Goal: Task Accomplishment & Management: Manage account settings

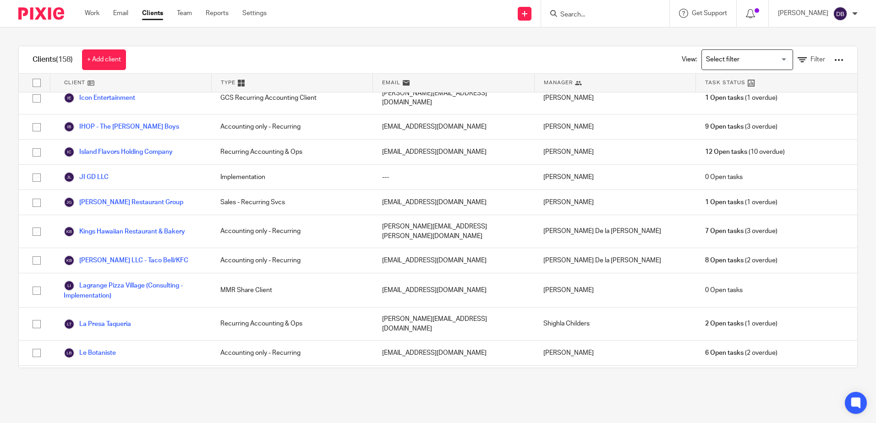
scroll to position [1237, 0]
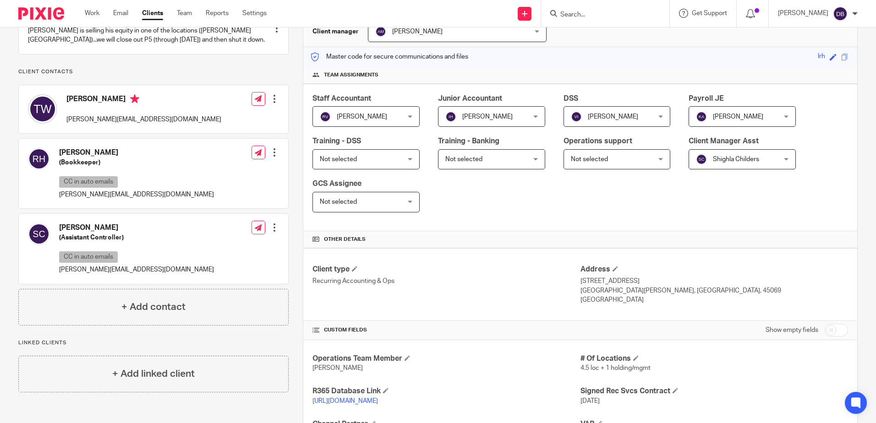
scroll to position [275, 0]
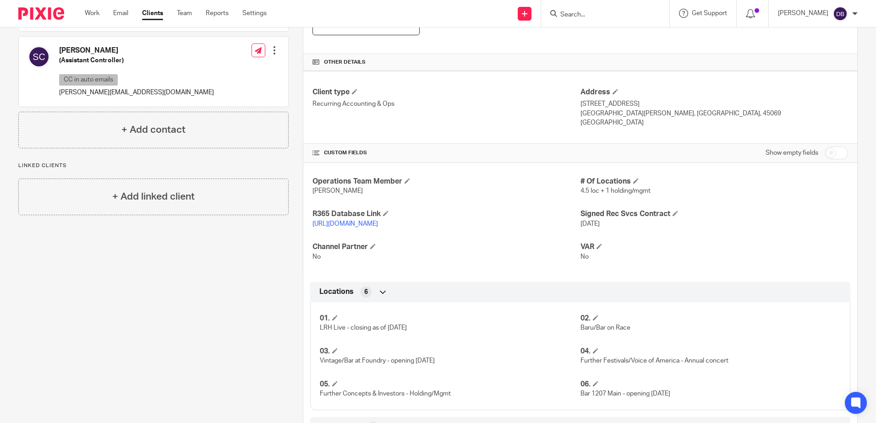
click at [352, 221] on link "https://lrhlive.restaurant365.com/#/user/login" at bounding box center [344, 224] width 65 height 6
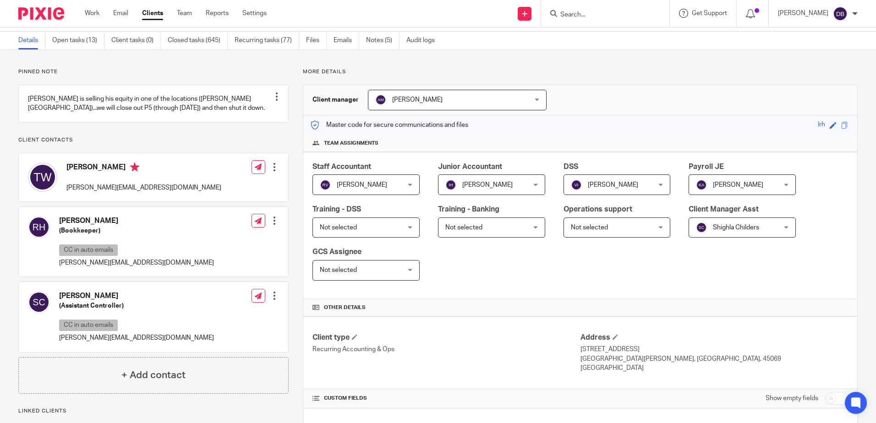
scroll to position [0, 0]
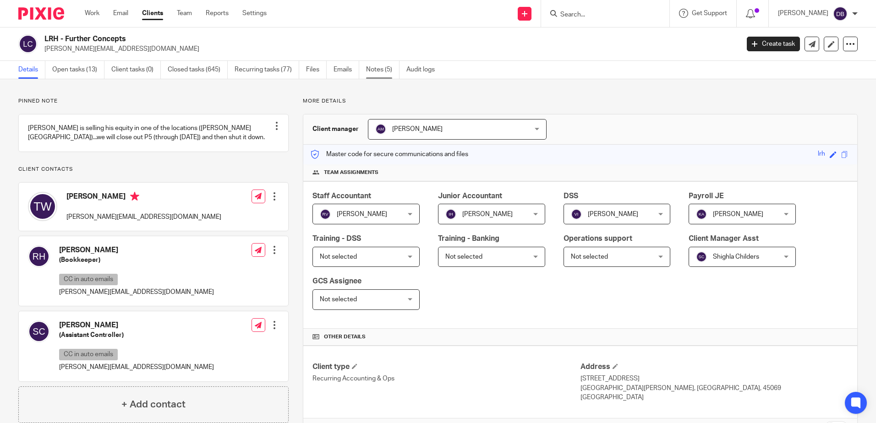
click at [367, 66] on link "Notes (5)" at bounding box center [382, 70] width 33 height 18
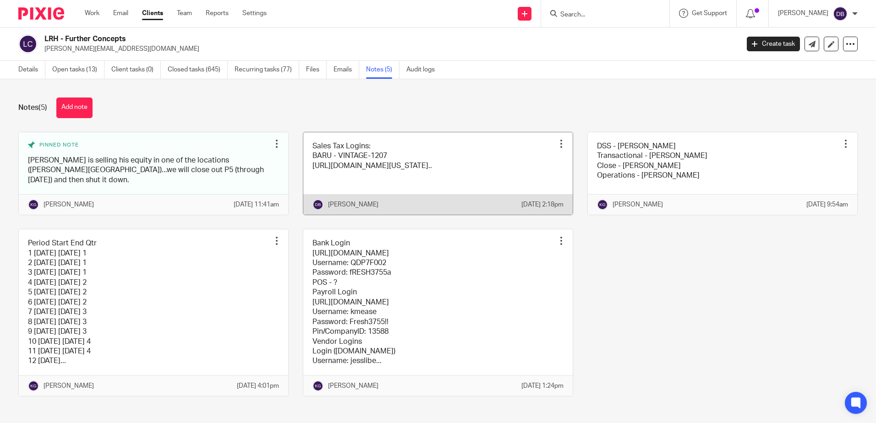
click at [385, 149] on link at bounding box center [437, 173] width 269 height 82
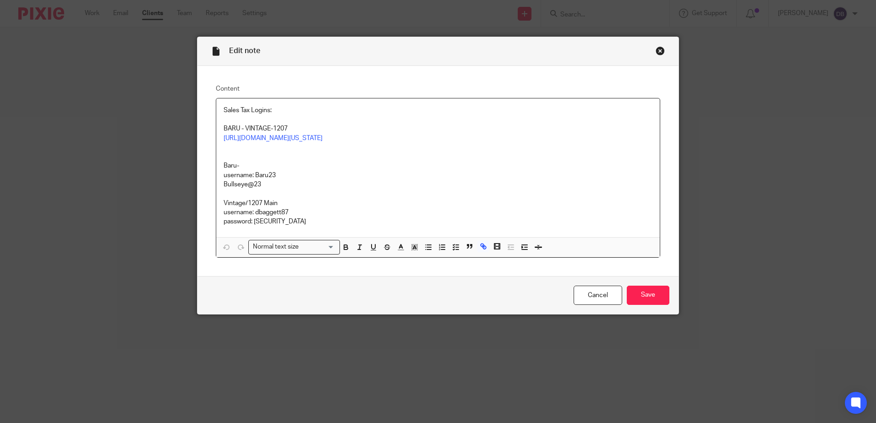
click at [317, 143] on p "https://gateway.ohio.gov/wps/portal/gateway/BusinessGateway/Home/!ut/p/z1/jZC9D…" at bounding box center [438, 138] width 429 height 9
click at [339, 178] on link "https://gateway.ohio.gov/wps/portal/gateway/BusinessGateway/Home/!ut/p/z1/jZC9D…" at bounding box center [388, 174] width 99 height 9
click at [621, 189] on p "Bullseye@23" at bounding box center [438, 184] width 429 height 9
drag, startPoint x: 290, startPoint y: 231, endPoint x: 253, endPoint y: 232, distance: 37.1
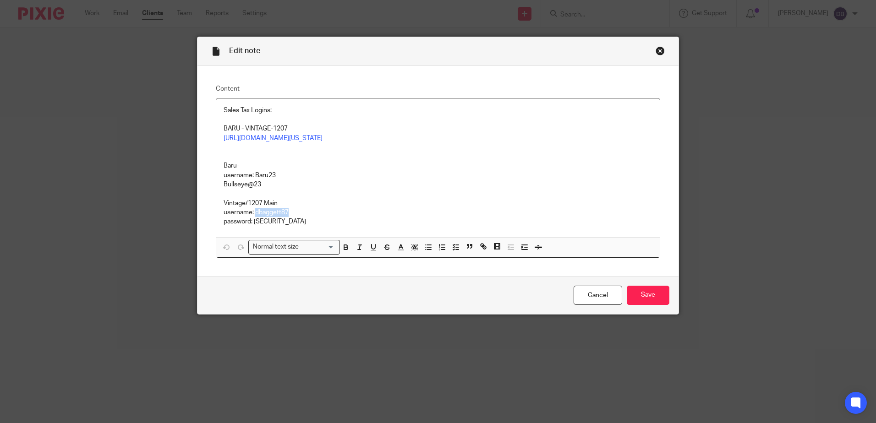
click at [253, 217] on p "username: dbaggett87" at bounding box center [438, 212] width 429 height 9
copy p "dbaggett87"
drag, startPoint x: 290, startPoint y: 241, endPoint x: 251, endPoint y: 245, distance: 39.1
click at [251, 226] on p "password: Casaletta78$" at bounding box center [438, 221] width 429 height 9
copy p "Casaletta78$"
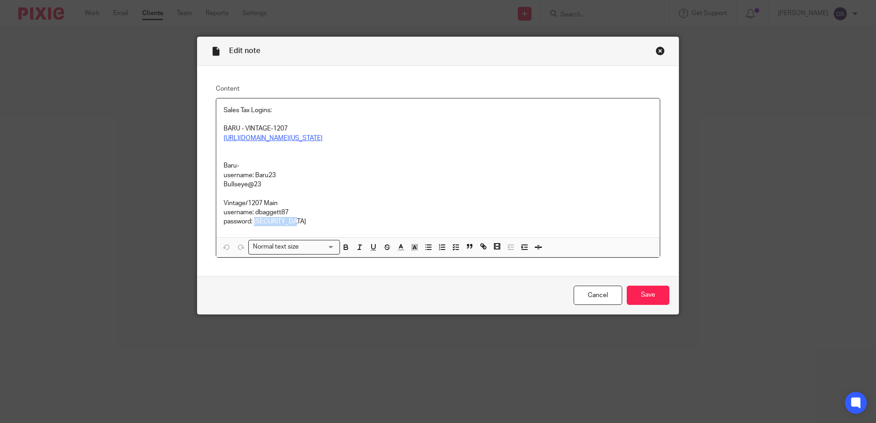
click at [319, 135] on link "https://gateway.ohio.gov/wps/portal/gateway/BusinessGateway/Home/!ut/p/z1/jZC9D…" at bounding box center [273, 138] width 99 height 6
click at [304, 154] on link "https://gateway.ohio.gov/wps/portal/gateway/BusinessGateway/Home/!ut/p/z1/jZC9D…" at bounding box center [317, 155] width 99 height 9
click at [295, 149] on div "https://gateway.ohio.gov/wps/portal/gateway/BusinessGateway/Home/!ut/p/z1/jZC9D…" at bounding box center [317, 166] width 118 height 48
click at [295, 155] on link "https://gateway.ohio.gov/wps/portal/gateway/BusinessGateway/Home/!ut/p/z1/jZC9D…" at bounding box center [317, 155] width 99 height 9
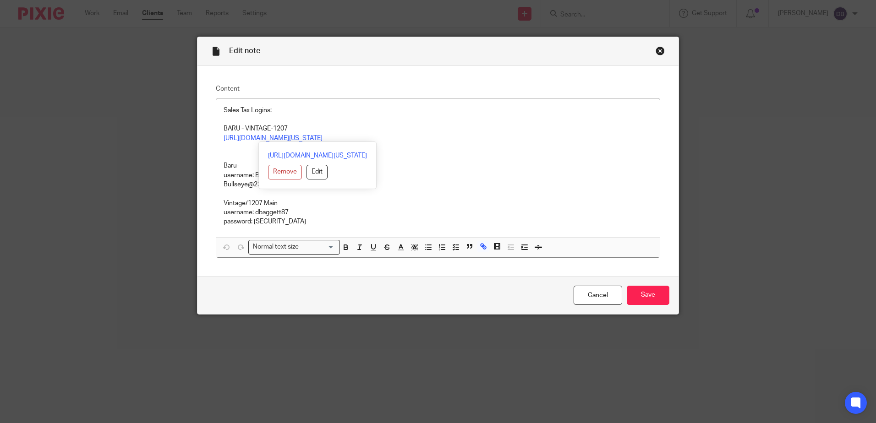
drag, startPoint x: 421, startPoint y: 88, endPoint x: 273, endPoint y: 11, distance: 167.0
click at [421, 87] on label "Content" at bounding box center [438, 88] width 444 height 9
click at [354, 155] on link "https://gateway.ohio.gov/wps/portal/gateway/BusinessGateway/Home/!ut/p/z1/jZC9D…" at bounding box center [317, 155] width 99 height 9
click at [350, 208] on p "Vintage/1207 Main" at bounding box center [438, 203] width 429 height 9
drag, startPoint x: 273, startPoint y: 194, endPoint x: 252, endPoint y: 192, distance: 20.2
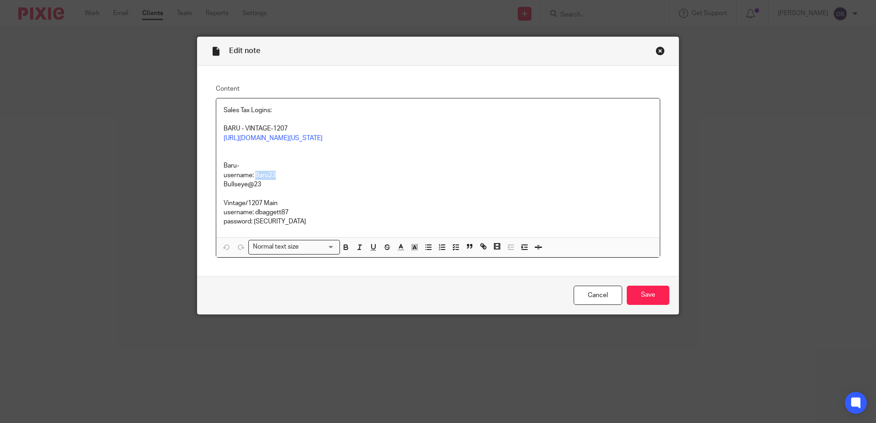
click at [252, 180] on p "username: Baru23" at bounding box center [438, 175] width 429 height 9
copy p "Baru23"
drag, startPoint x: 256, startPoint y: 204, endPoint x: 221, endPoint y: 204, distance: 34.8
click at [224, 189] on p "Bullseye@23" at bounding box center [438, 184] width 429 height 9
drag, startPoint x: 264, startPoint y: 205, endPoint x: 212, endPoint y: 204, distance: 52.2
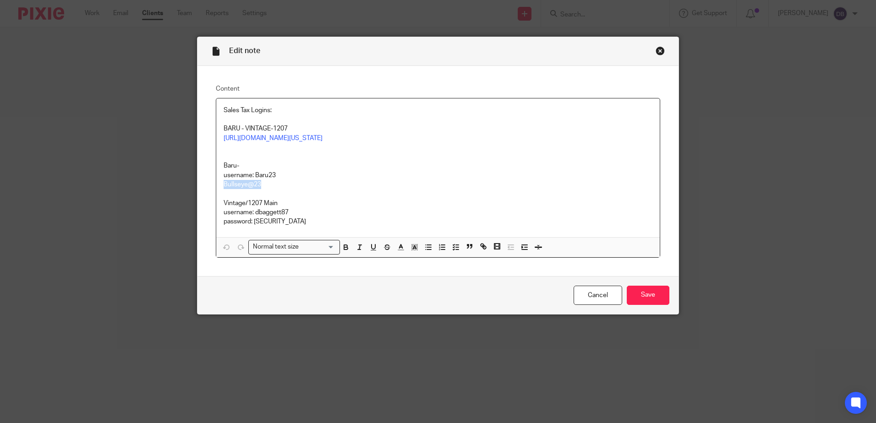
click at [216, 204] on div "Sales Tax Logins: BARU - VINTAGE-1207 https://gateway.ohio.gov/wps/portal/gatew…" at bounding box center [438, 178] width 444 height 160
copy p "Bullseye@23"
drag, startPoint x: 651, startPoint y: 311, endPoint x: 645, endPoint y: 311, distance: 6.4
click at [650, 306] on input "Save" at bounding box center [648, 296] width 43 height 20
